Goal: Navigation & Orientation: Find specific page/section

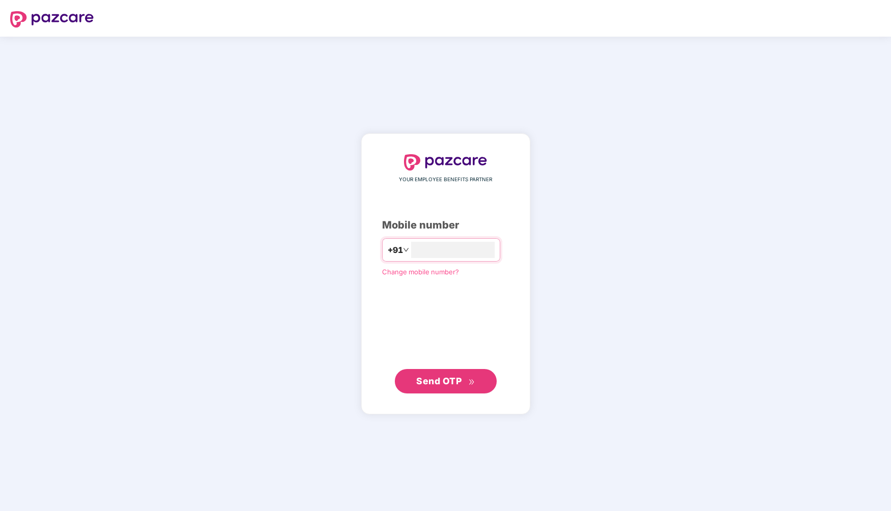
type input "**********"
click at [449, 380] on span "Send OTP" at bounding box center [438, 381] width 45 height 11
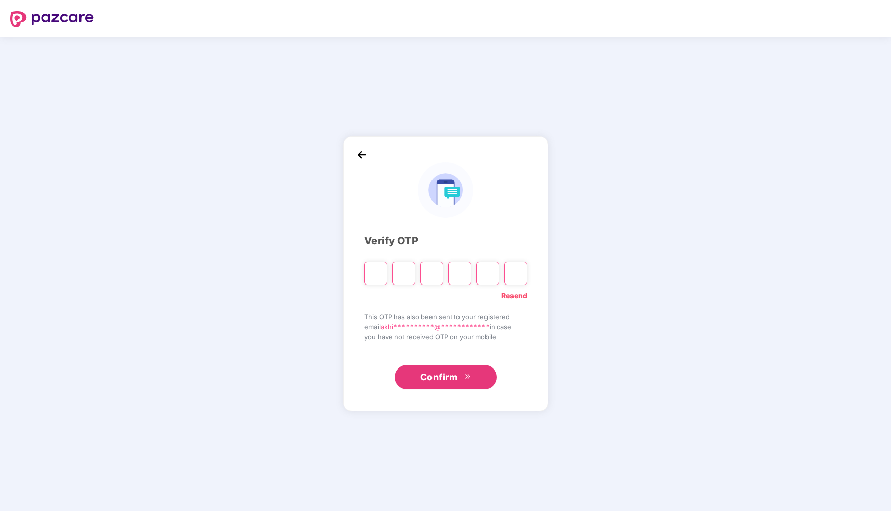
type input "*"
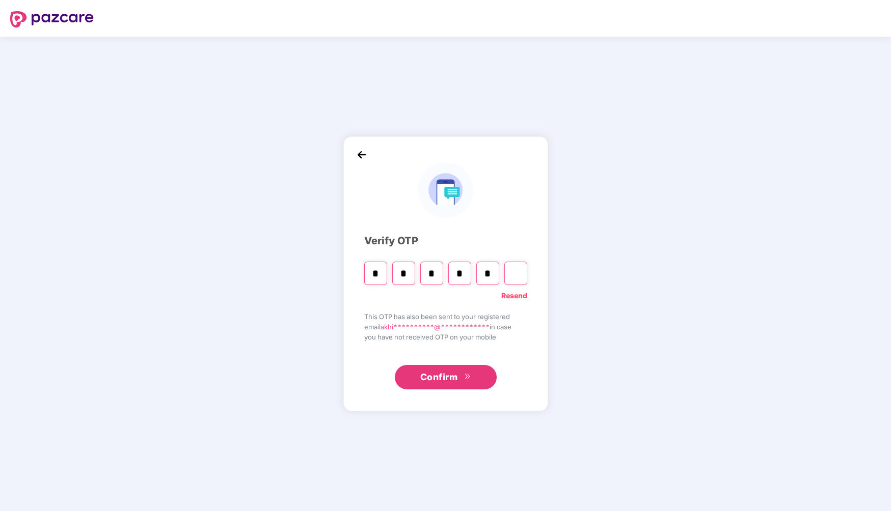
type input "*"
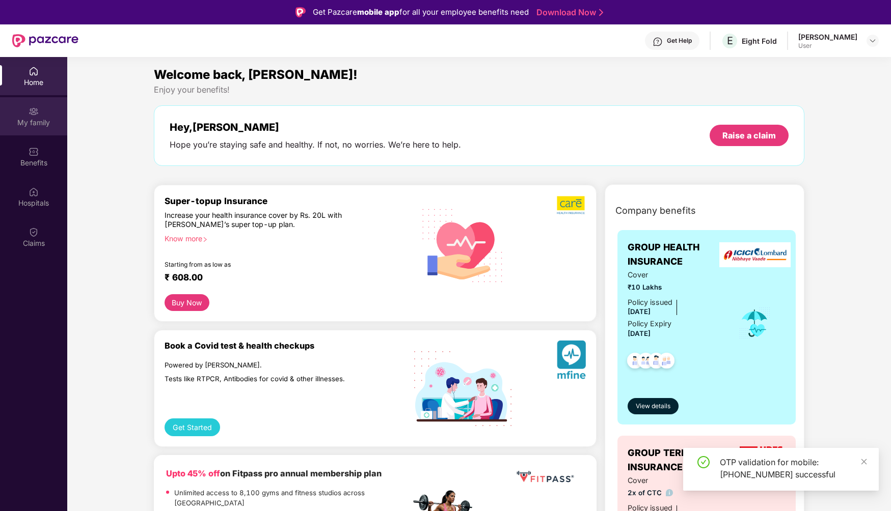
click at [38, 119] on div "My family" at bounding box center [33, 123] width 67 height 10
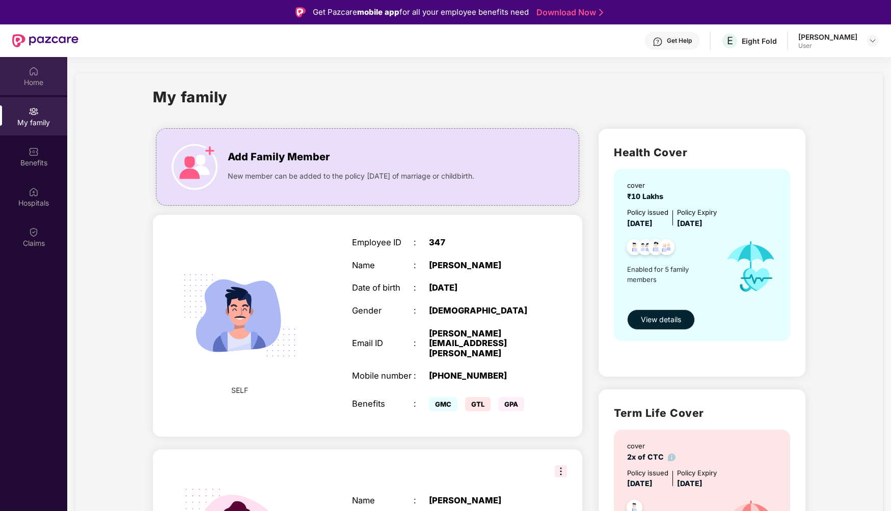
click at [43, 92] on div "Home" at bounding box center [33, 76] width 67 height 38
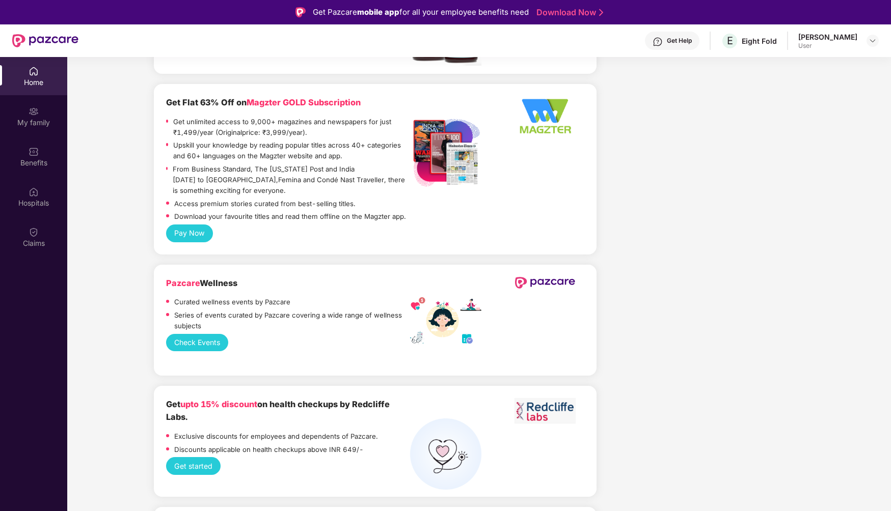
scroll to position [1608, 0]
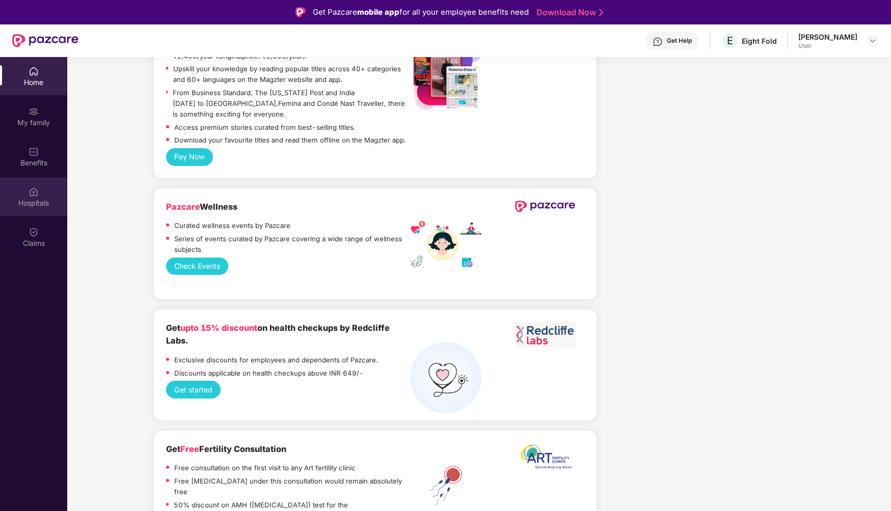
click at [40, 196] on div "Hospitals" at bounding box center [33, 197] width 67 height 38
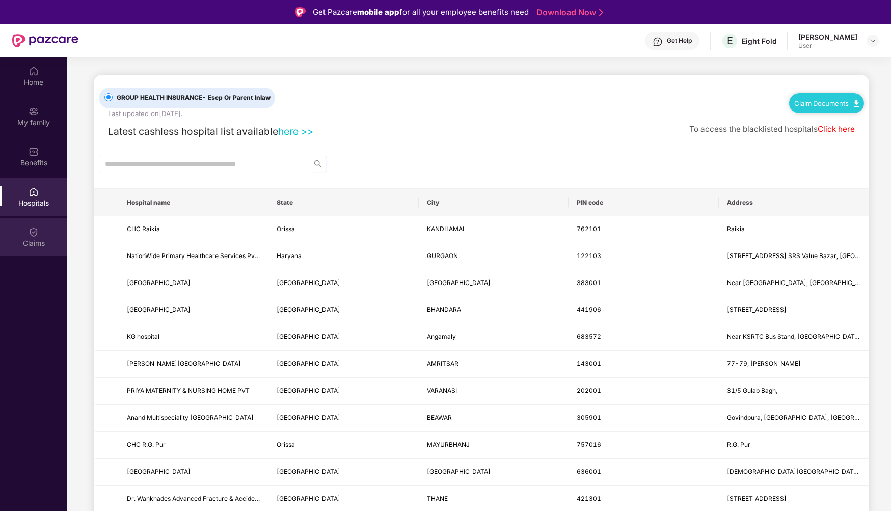
click at [35, 240] on div "Claims" at bounding box center [33, 243] width 67 height 10
